Goal: Task Accomplishment & Management: Use online tool/utility

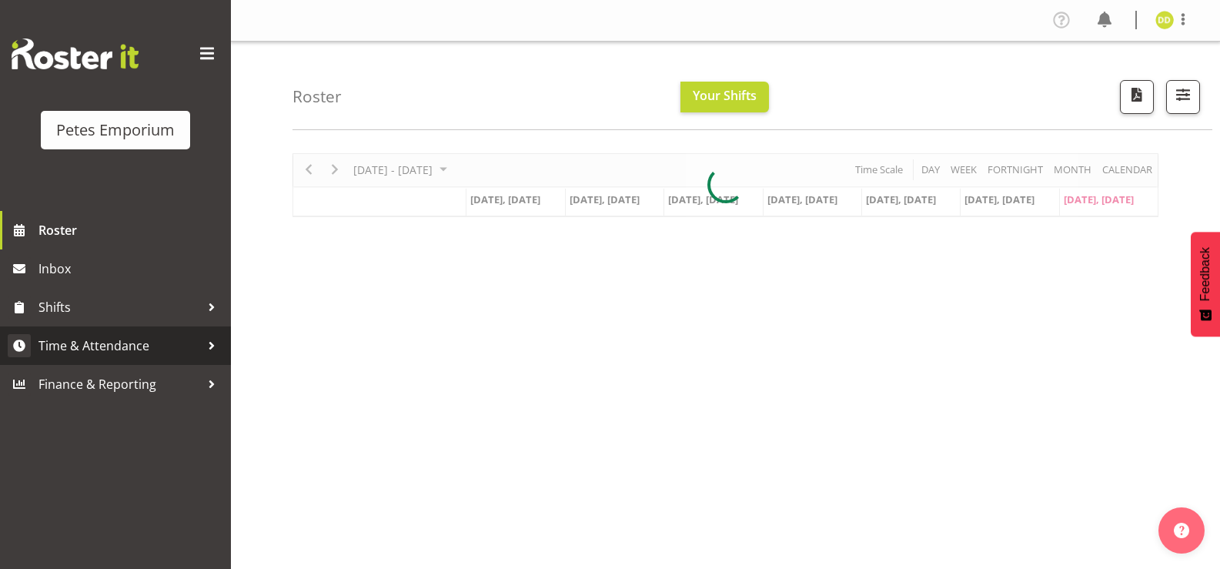
click at [153, 348] on span "Time & Attendance" at bounding box center [119, 345] width 162 height 23
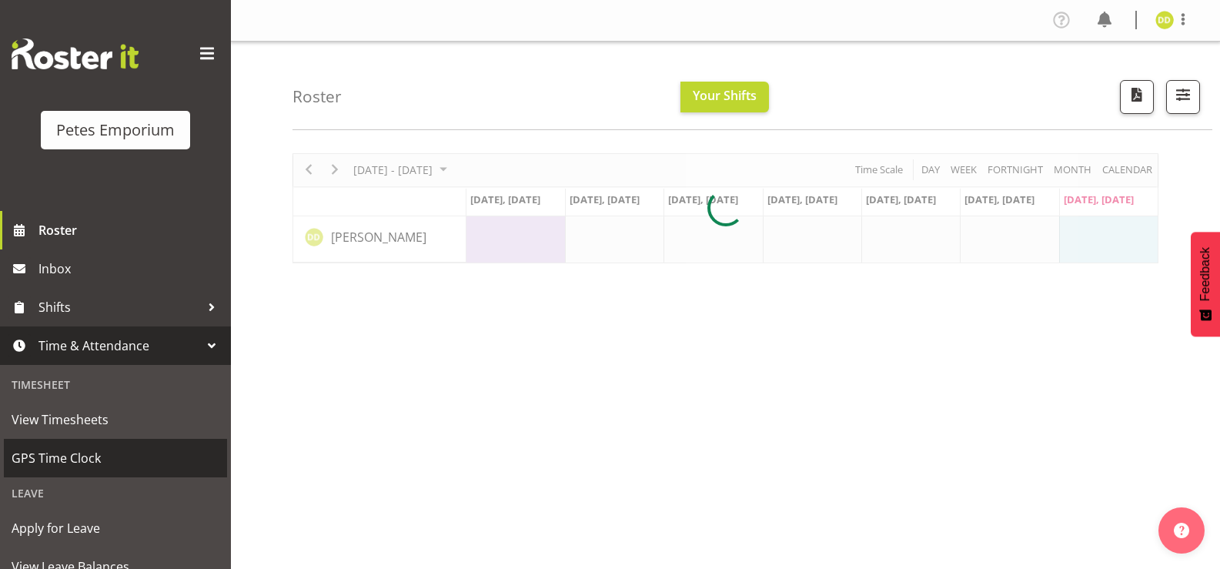
click at [111, 461] on span "GPS Time Clock" at bounding box center [116, 457] width 208 height 23
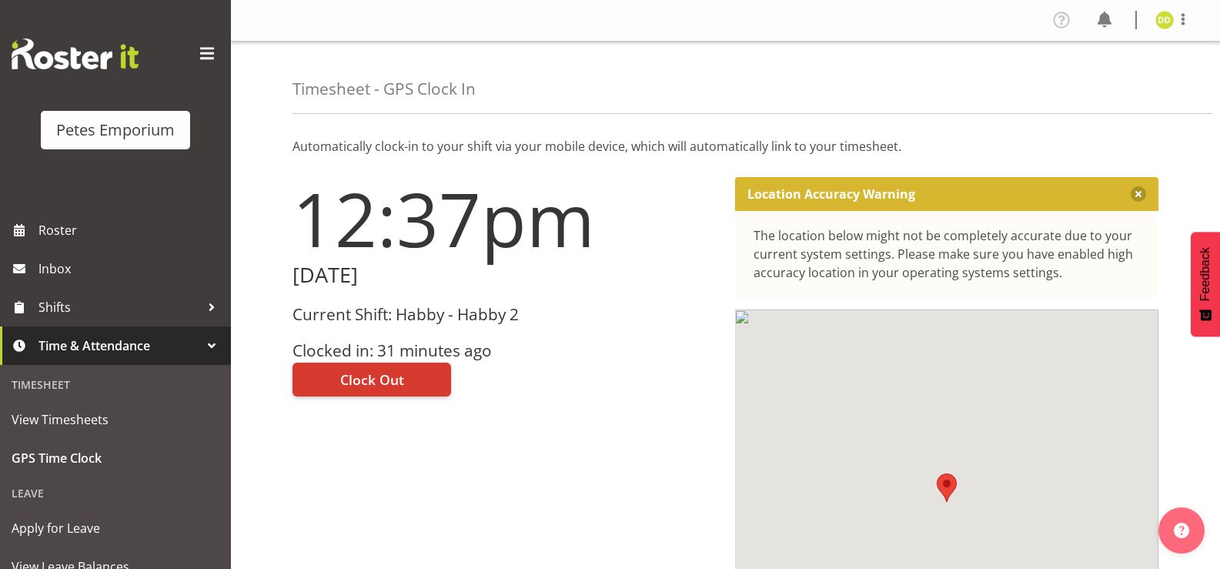
click at [407, 332] on div "Current Shift: Habby - Habby 2 Clocked in: 31 minutes ago" at bounding box center [504, 333] width 424 height 55
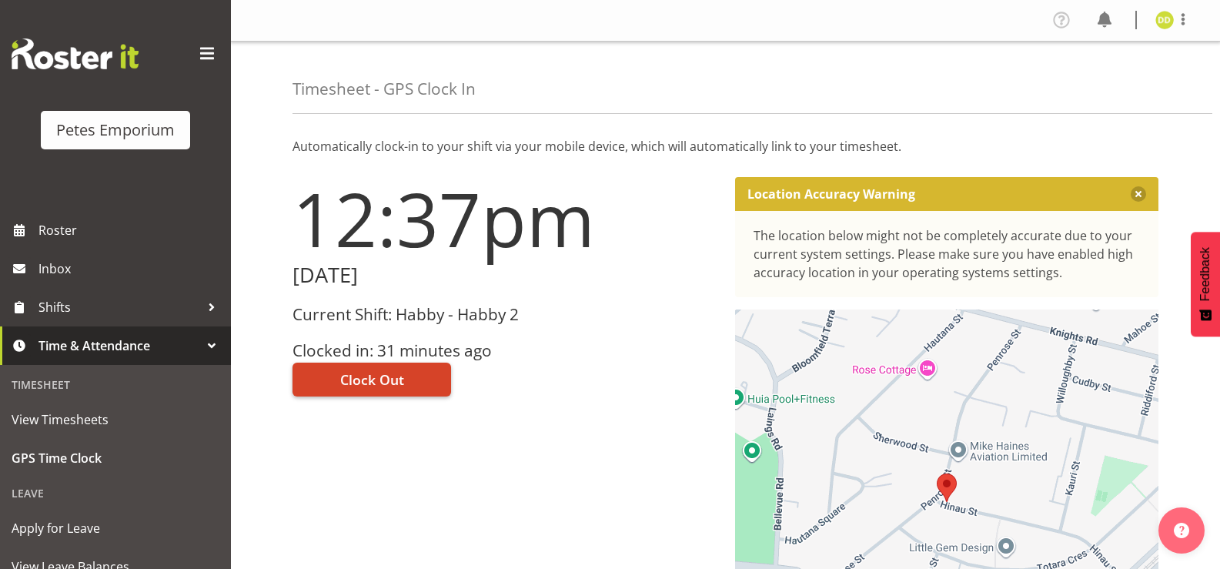
click at [423, 384] on button "Clock Out" at bounding box center [371, 379] width 159 height 34
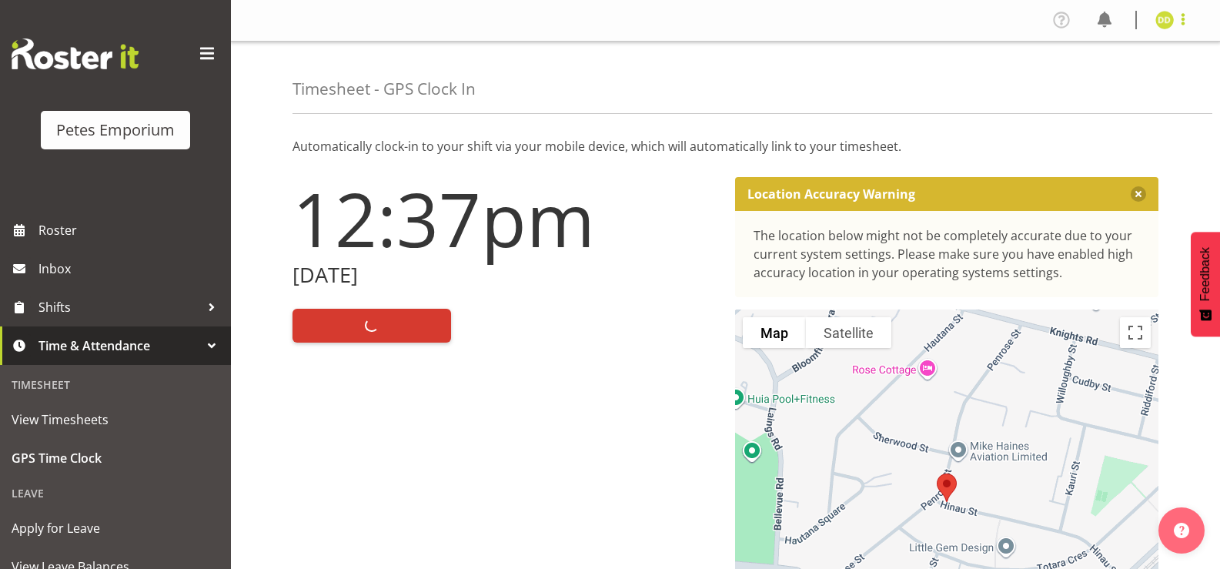
click at [1180, 22] on span at bounding box center [1183, 19] width 18 height 18
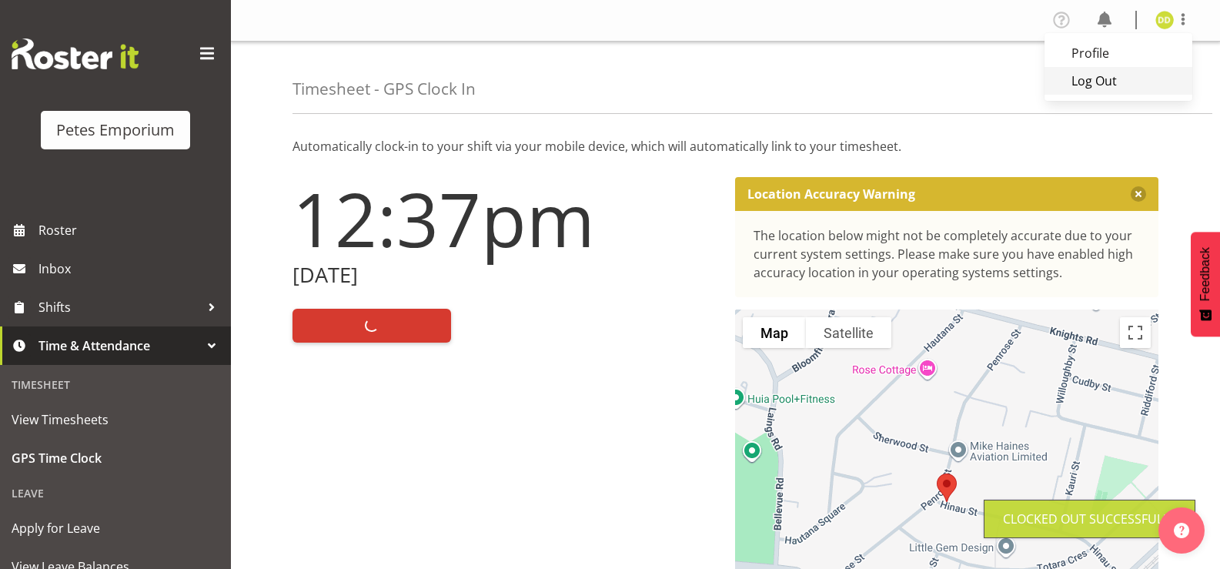
click at [1129, 82] on link "Log Out" at bounding box center [1118, 81] width 148 height 28
